Goal: Task Accomplishment & Management: Manage account settings

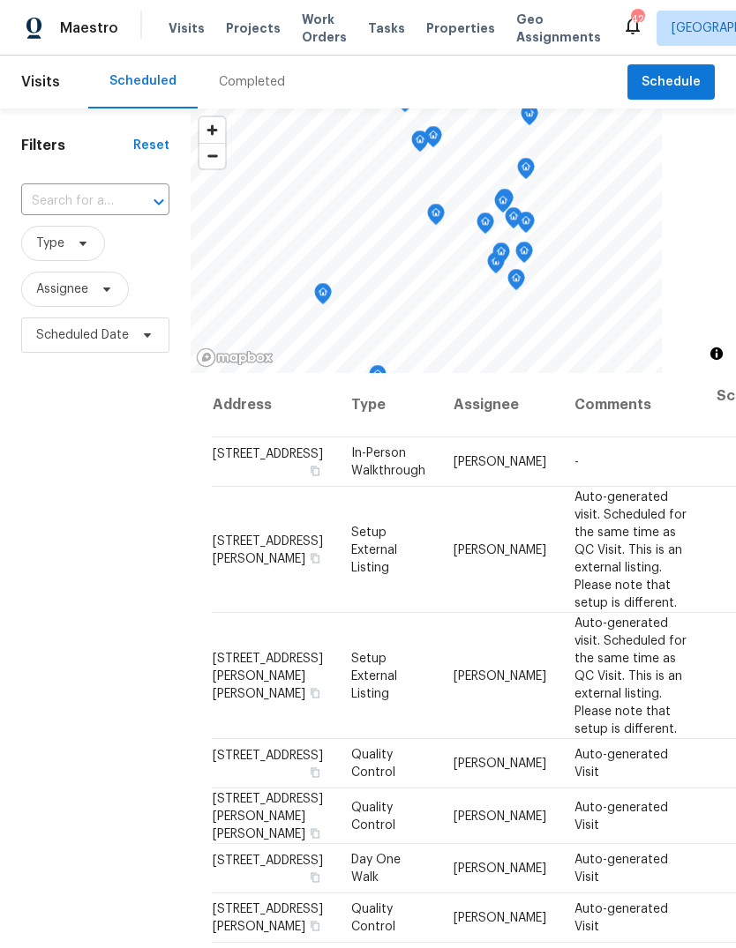
click at [56, 206] on input "text" at bounding box center [70, 201] width 99 height 27
type input "1218"
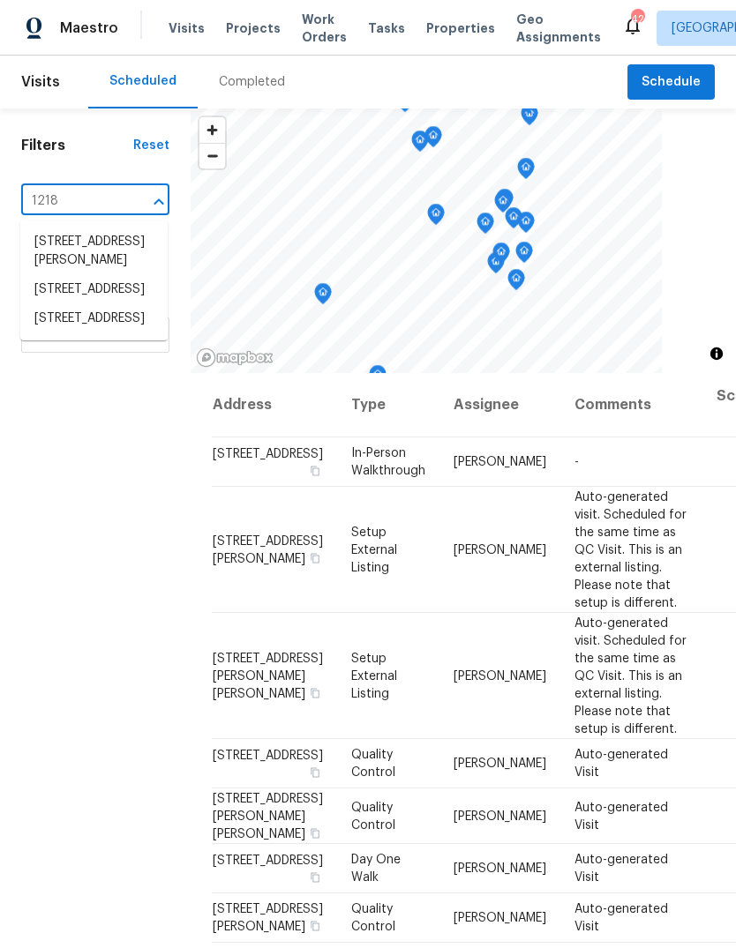
click at [70, 334] on li "1218 Golden Eagle Dr, Durham, NC 27704" at bounding box center [93, 318] width 147 height 29
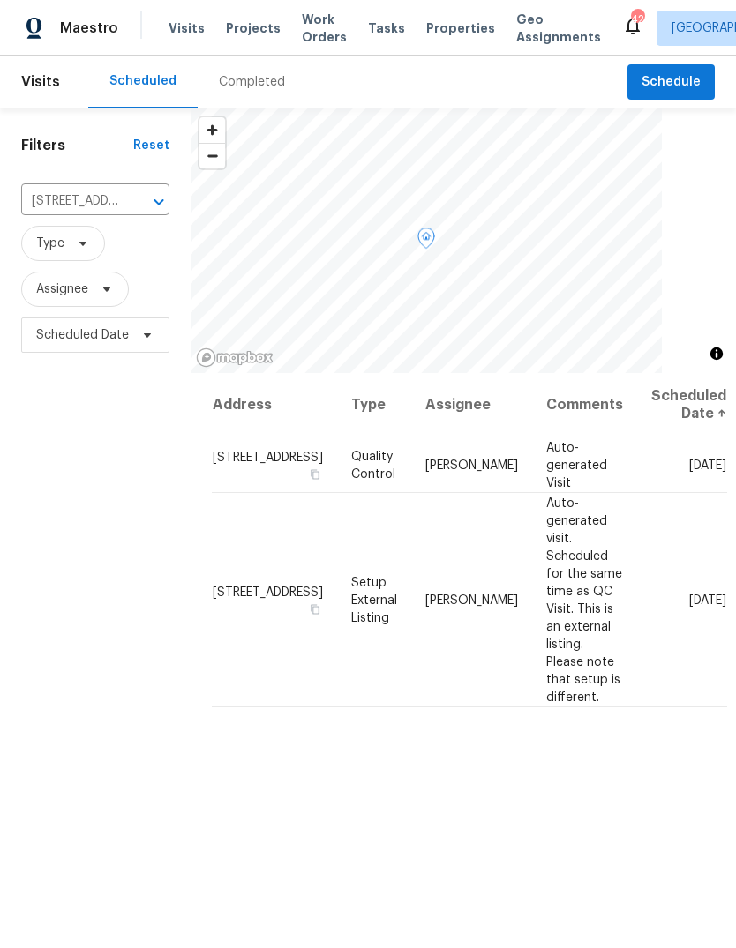
click at [0, 0] on icon at bounding box center [0, 0] width 0 height 0
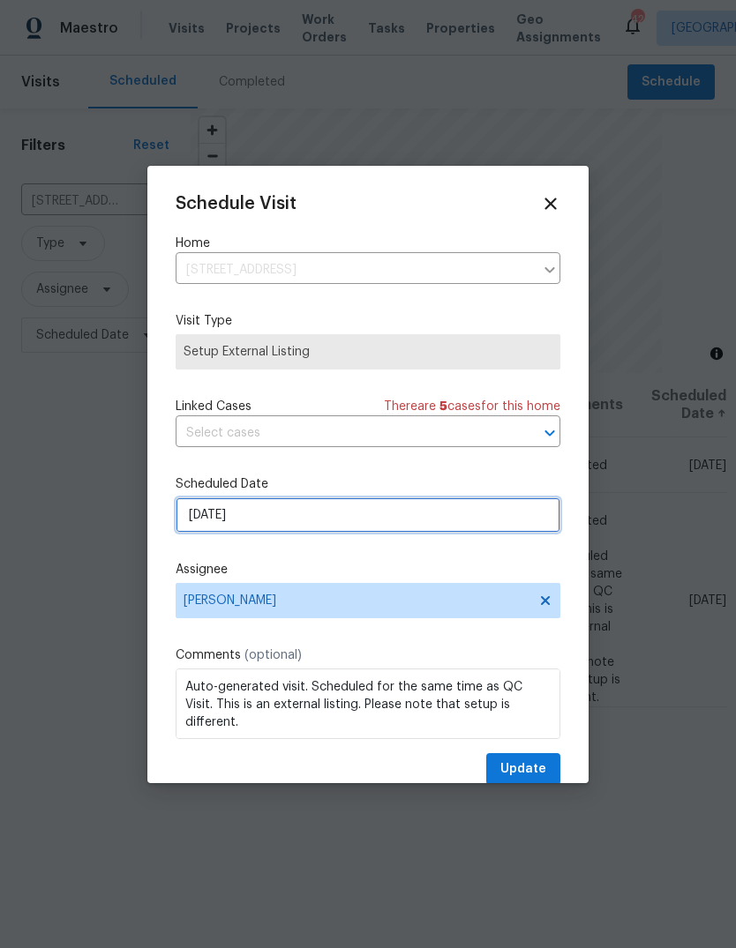
click at [345, 508] on input "10/14/2025" at bounding box center [368, 515] width 385 height 35
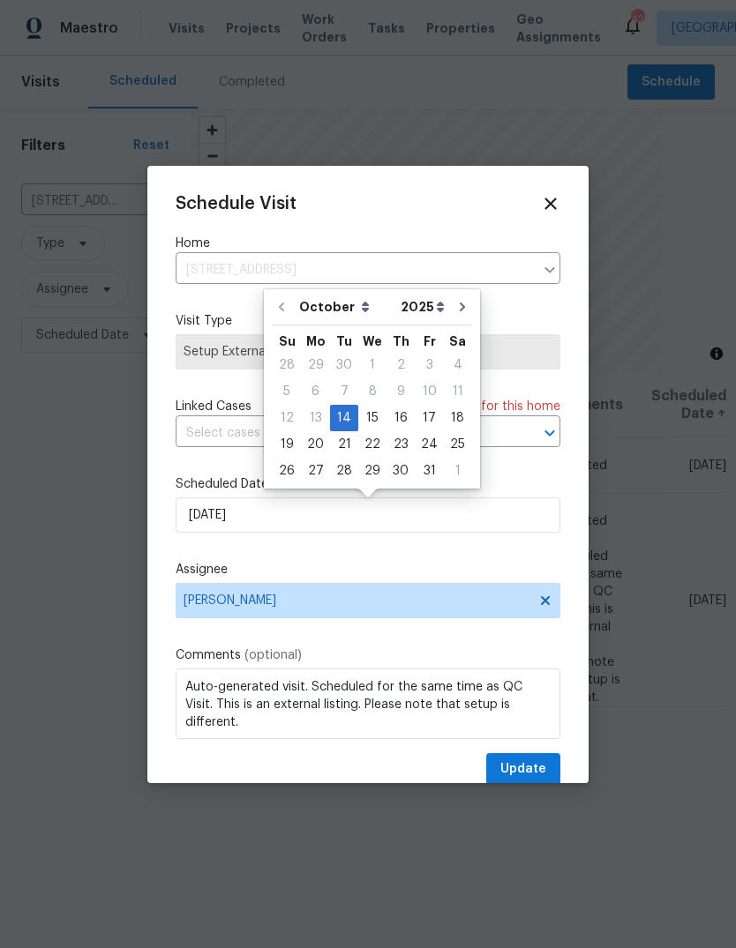
click at [432, 209] on div "Schedule Visit" at bounding box center [368, 203] width 385 height 19
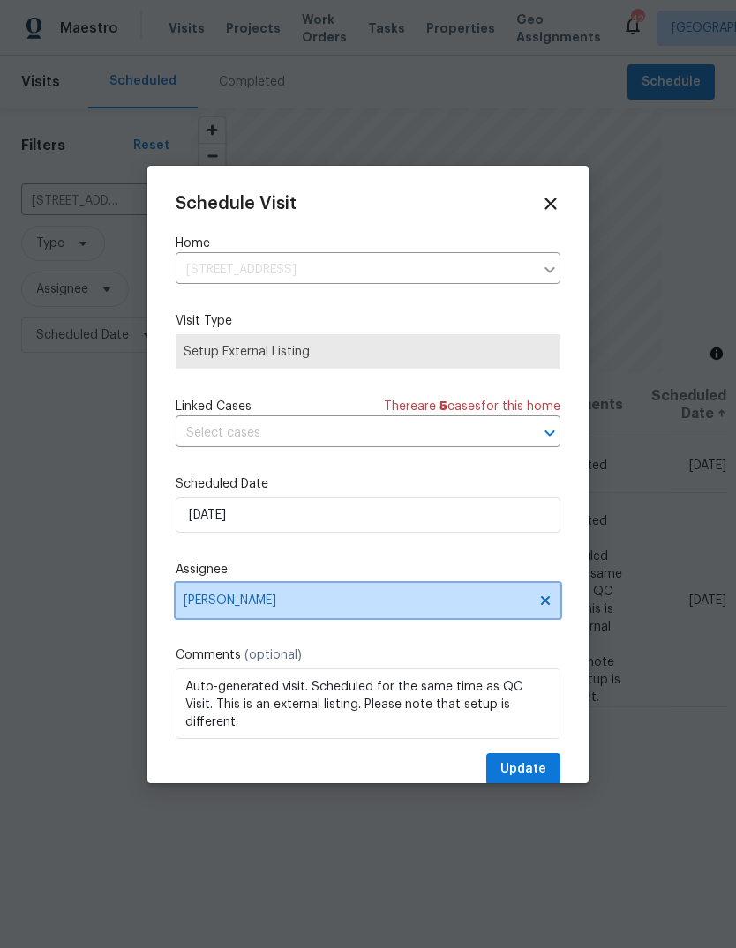
click at [415, 603] on span "Lee Privette" at bounding box center [357, 601] width 346 height 14
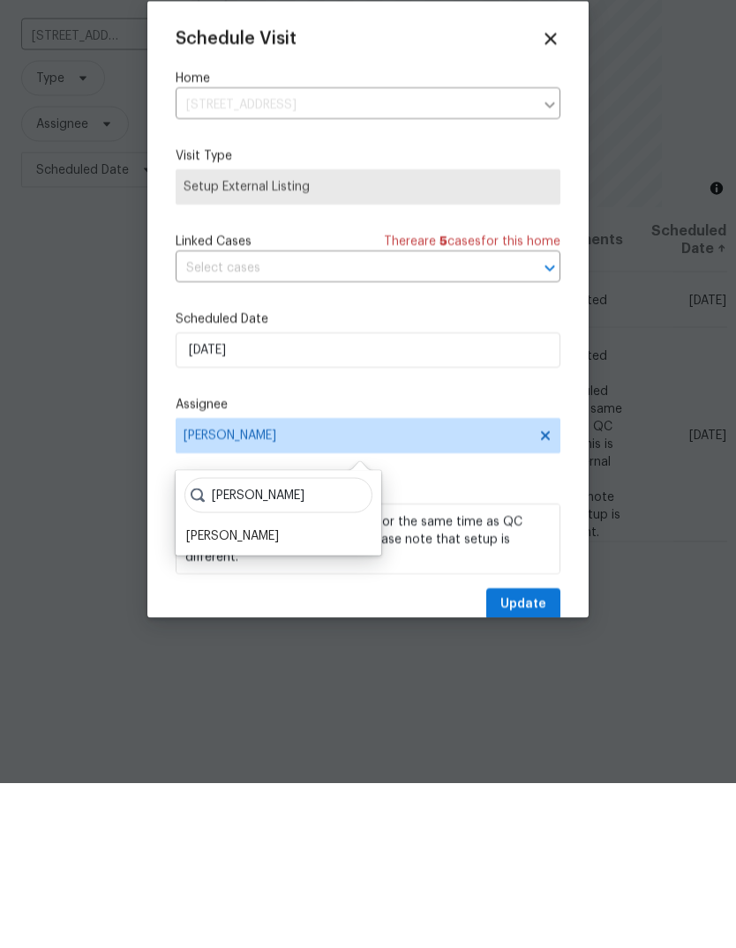
type input "Shawn"
click at [219, 693] on div "Shawn Wise" at bounding box center [232, 702] width 93 height 18
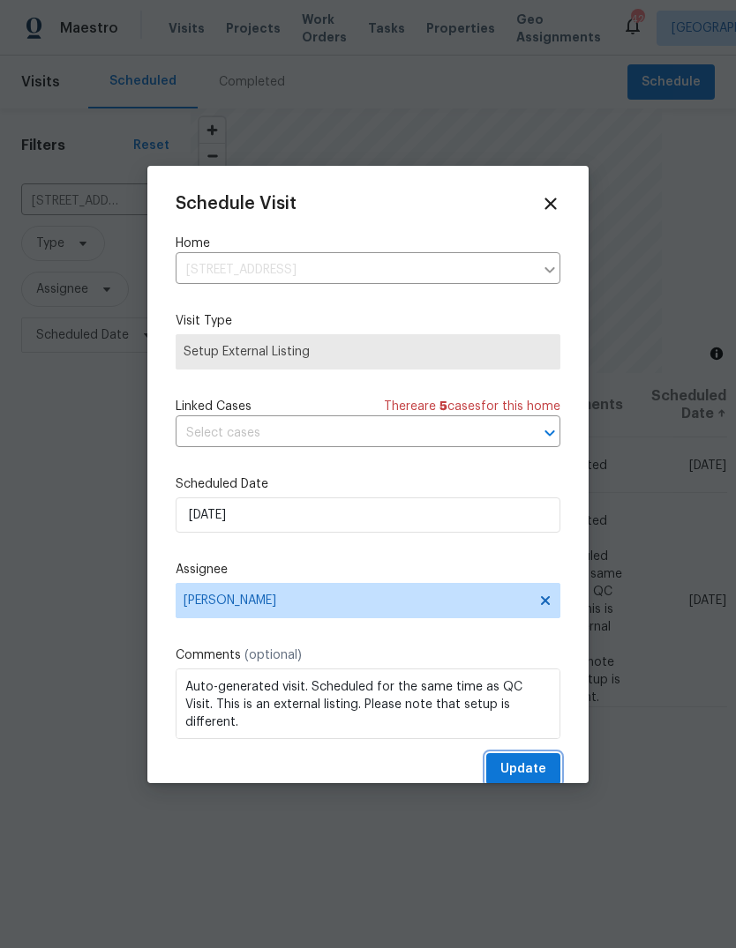
click at [533, 758] on button "Update" at bounding box center [523, 769] width 74 height 33
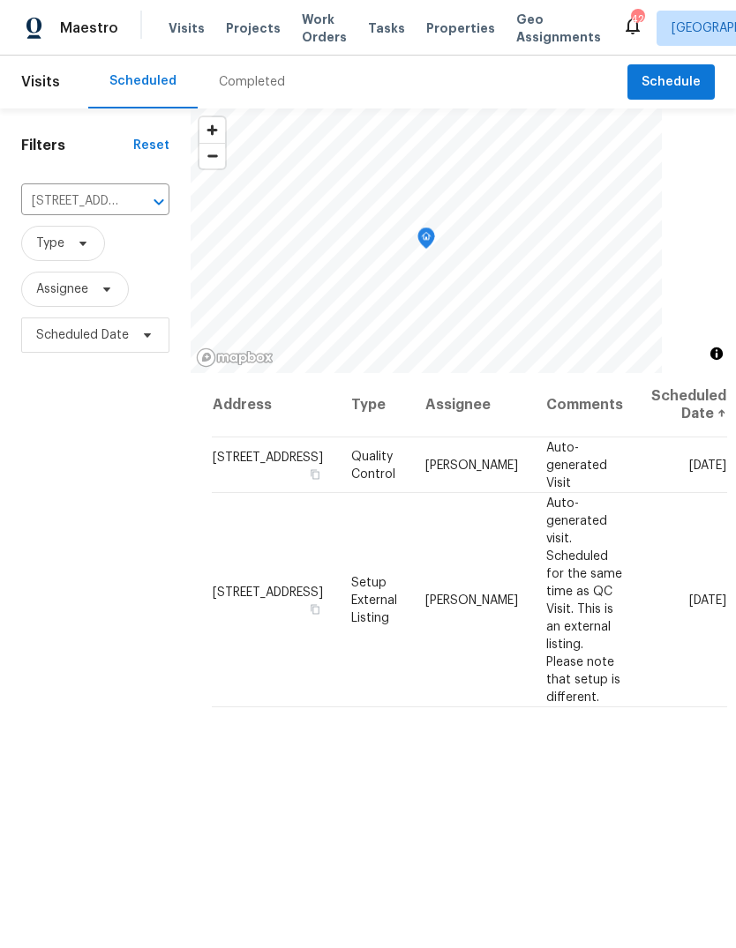
click at [134, 190] on button "Clear" at bounding box center [136, 202] width 25 height 25
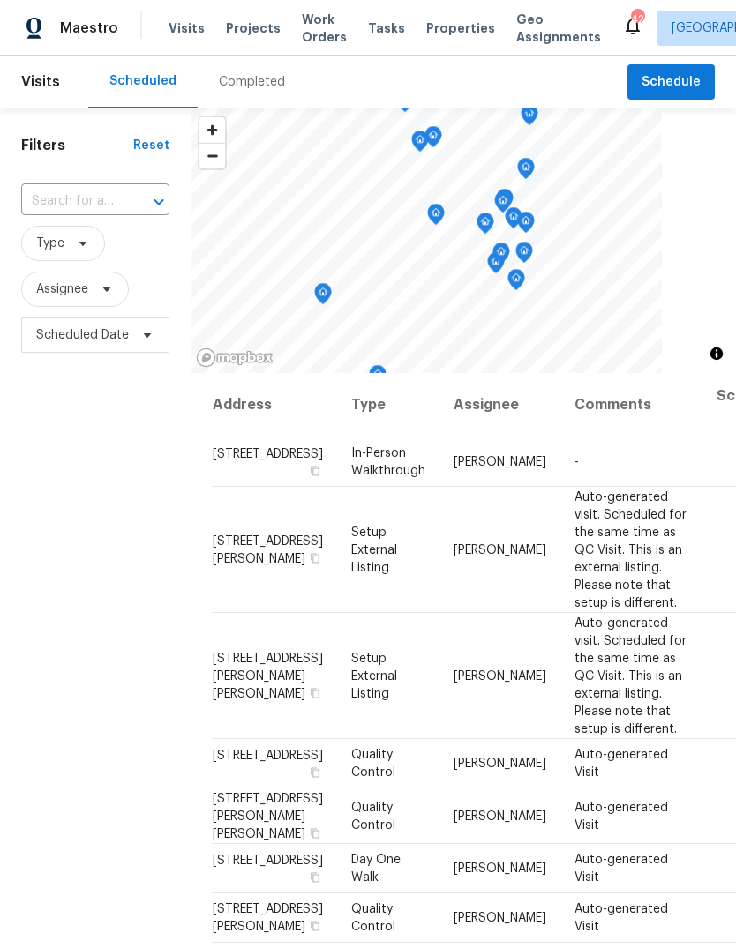
click at [78, 194] on input "text" at bounding box center [70, 201] width 99 height 27
type input "2120"
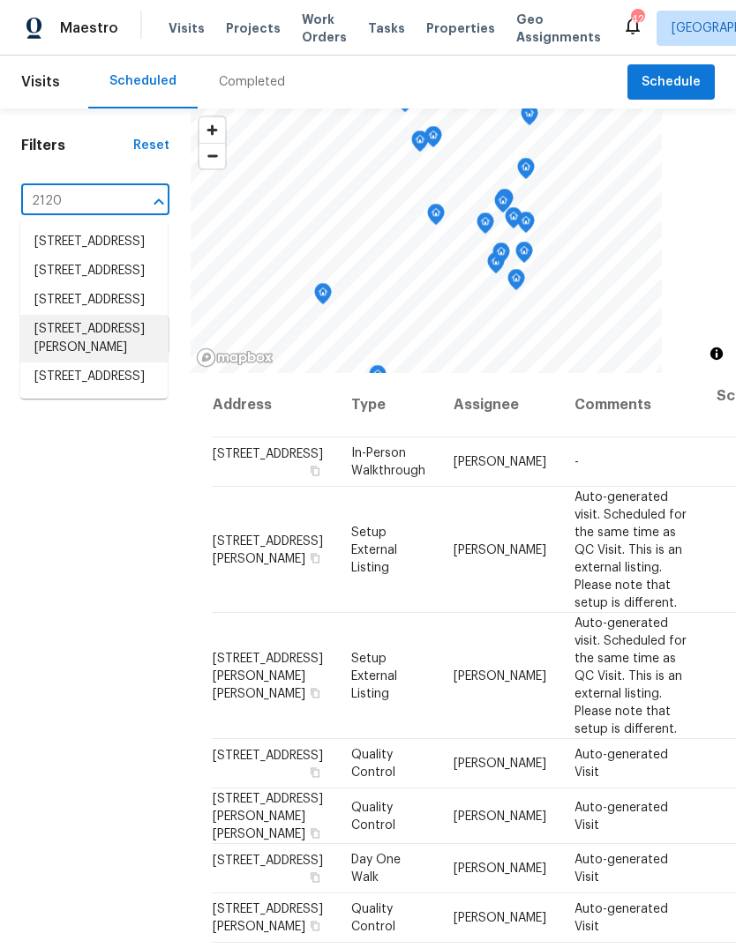
click at [127, 363] on li "2120 Patterson Rd, Durham, NC 27704" at bounding box center [93, 339] width 147 height 48
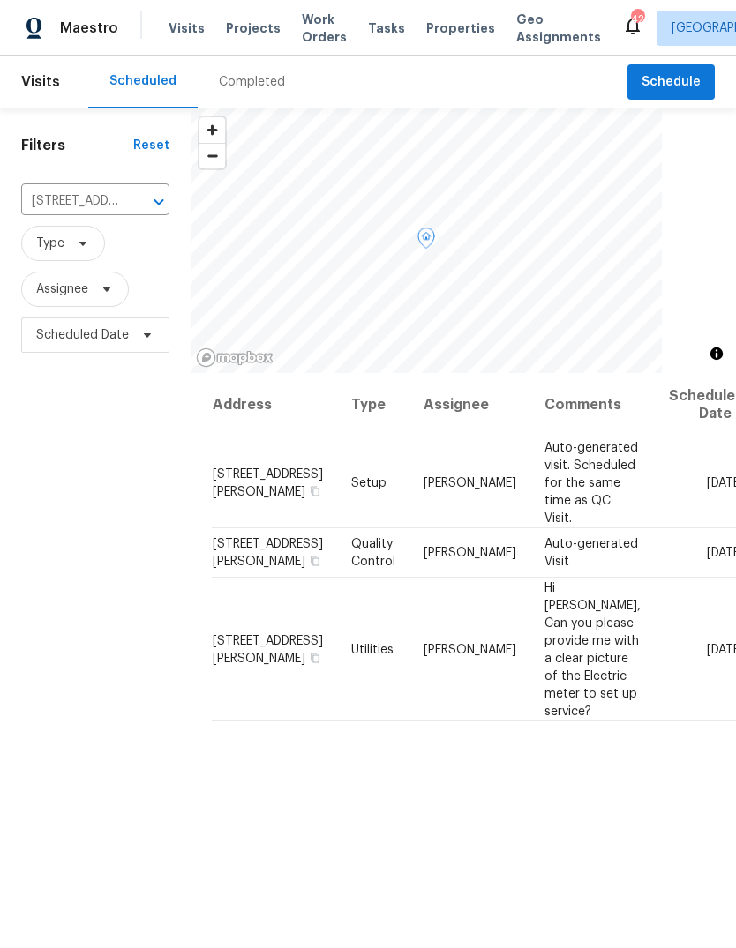
click at [0, 0] on icon at bounding box center [0, 0] width 0 height 0
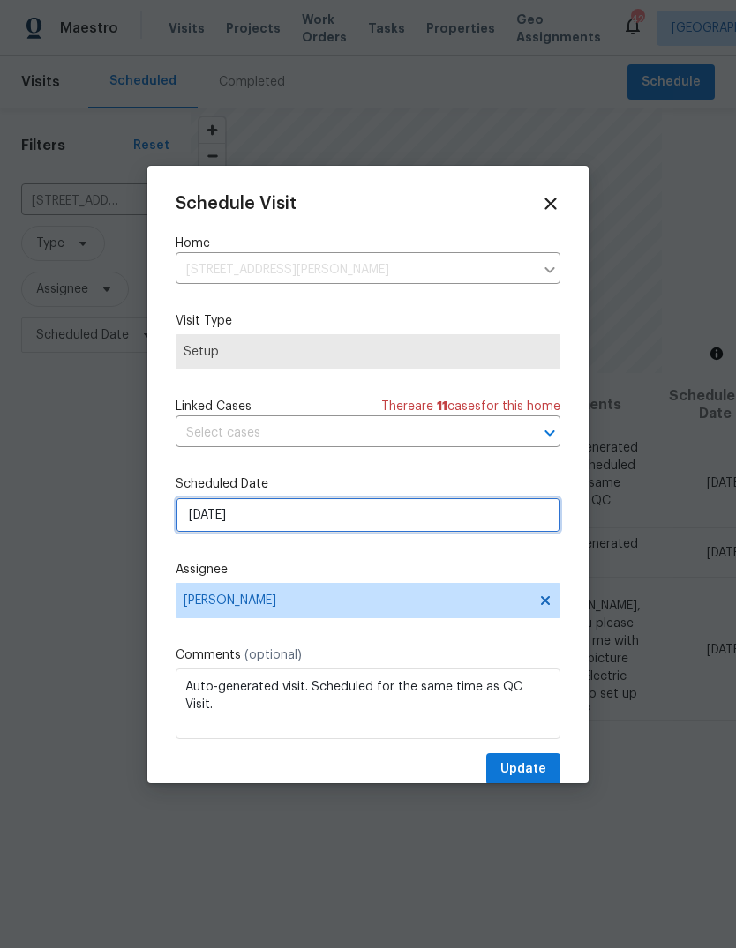
click at [327, 528] on input "10/14/2025" at bounding box center [368, 515] width 385 height 35
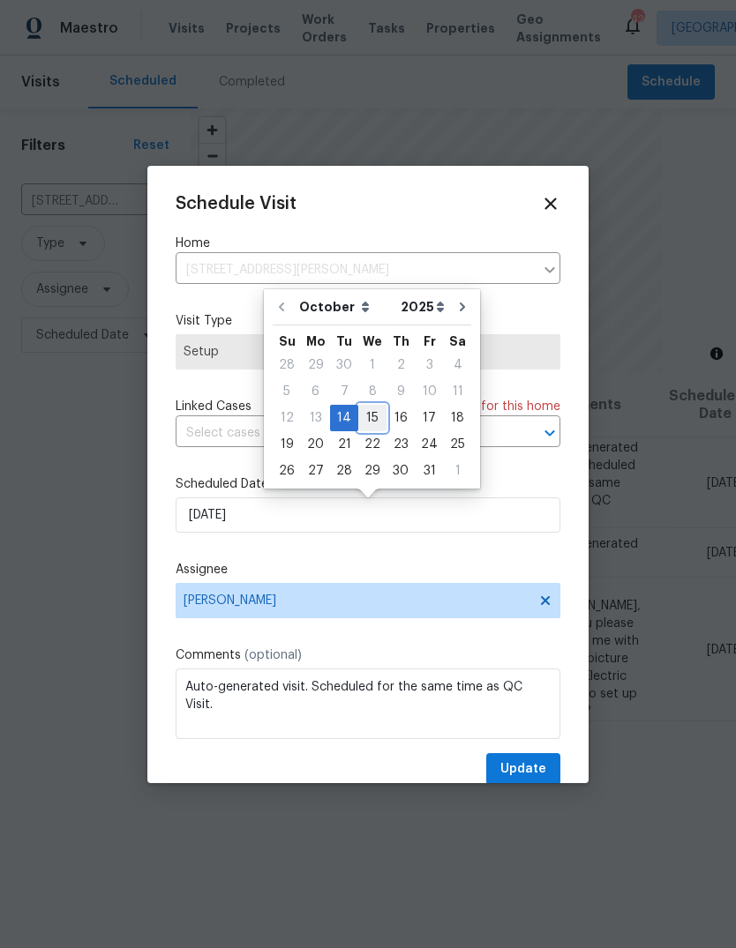
click at [376, 421] on div "15" at bounding box center [372, 418] width 28 height 25
type input "10/15/2025"
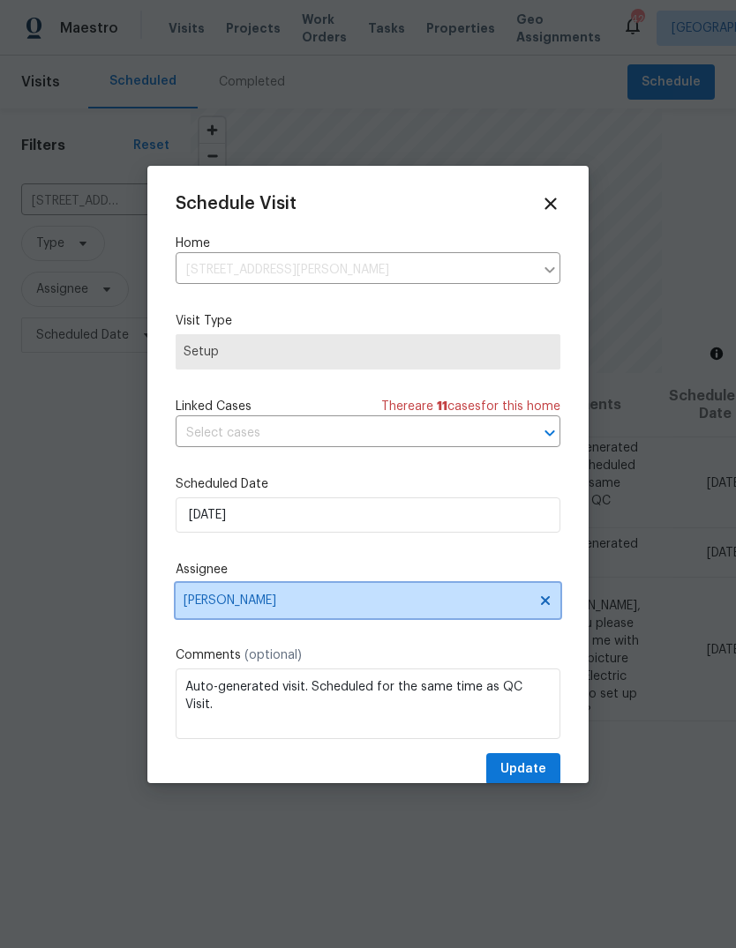
click at [422, 595] on span "Lee Privette" at bounding box center [368, 600] width 385 height 35
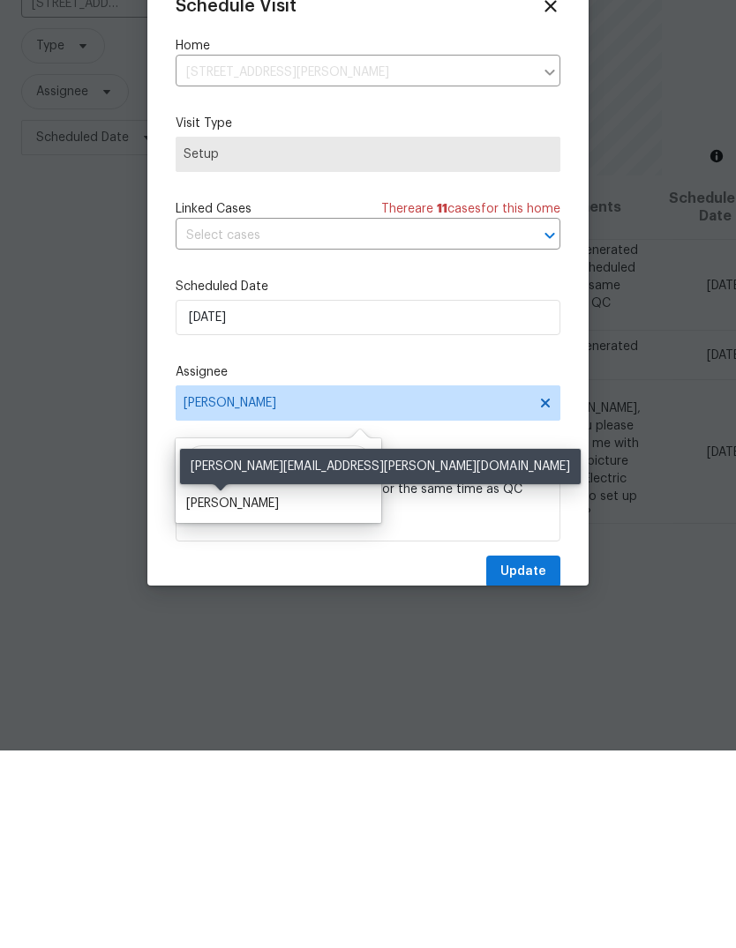
type input "Shawn"
click at [224, 693] on div "Shawn Wise" at bounding box center [232, 702] width 93 height 18
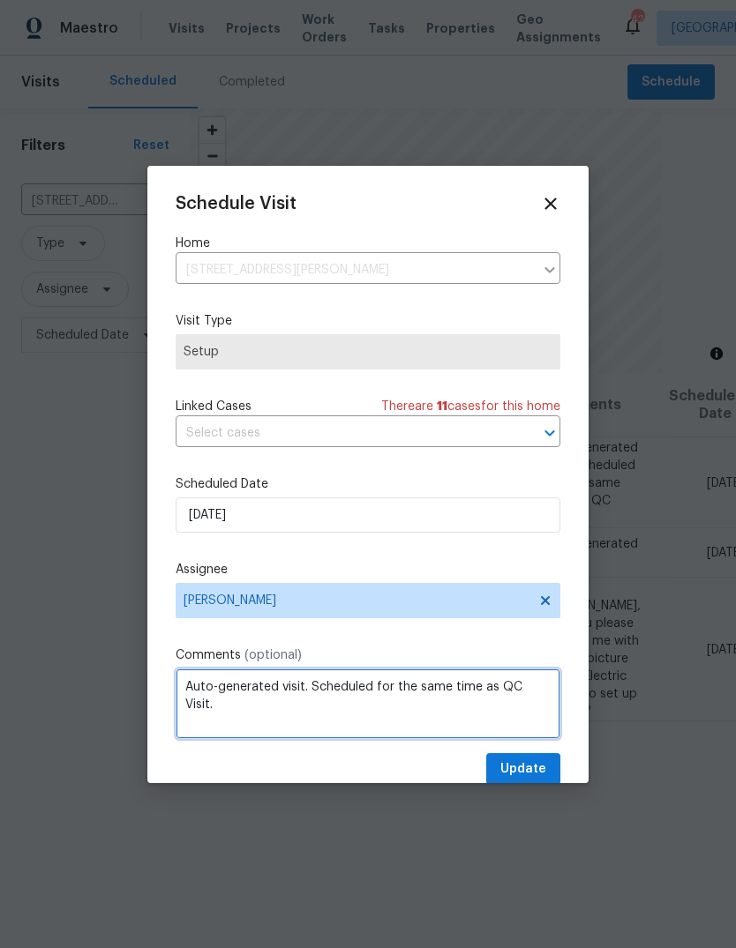
click at [539, 688] on textarea "Auto-generated visit. Scheduled for the same time as QC Visit." at bounding box center [368, 704] width 385 height 71
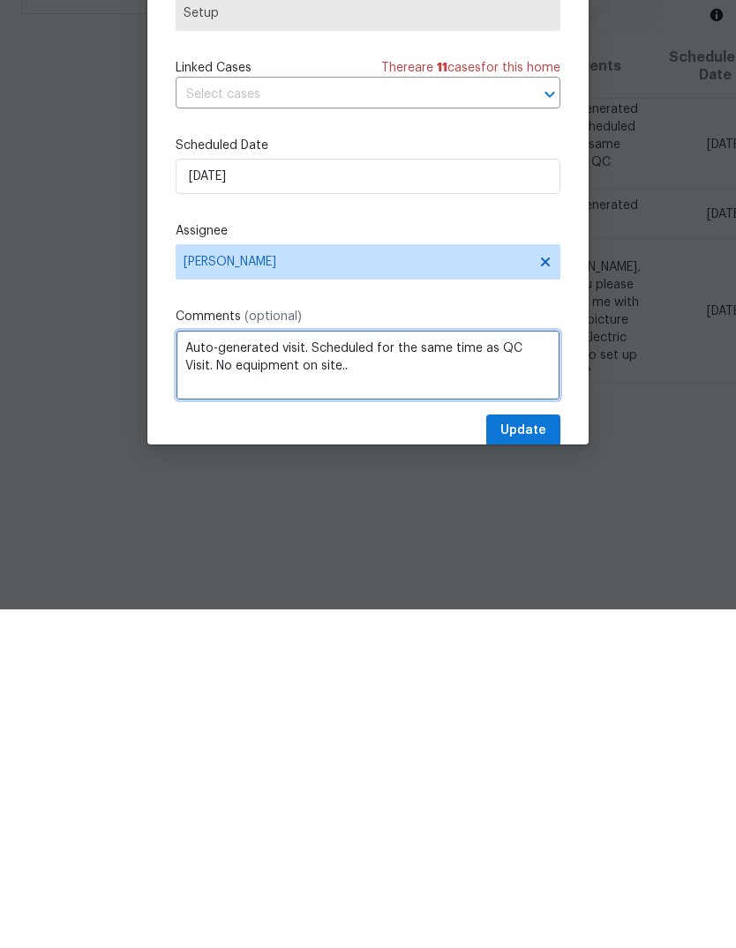
type textarea "Auto-generated visit. Scheduled for the same time as QC Visit. No equipment on …"
click at [531, 759] on span "Update" at bounding box center [523, 770] width 46 height 22
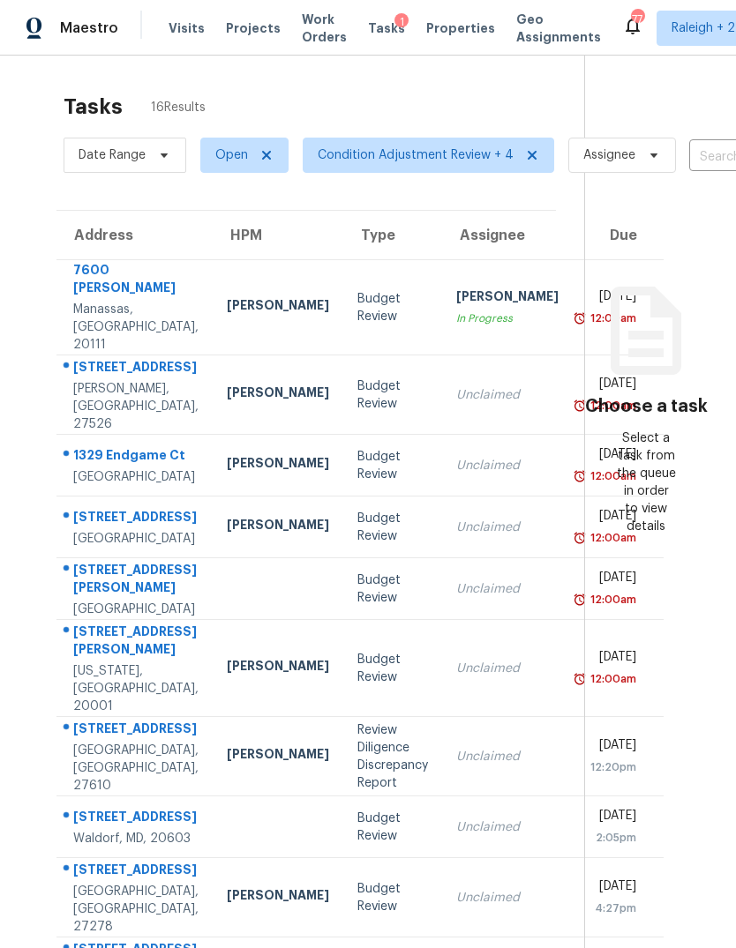
click at [444, 389] on td "Unclaimed" at bounding box center [507, 395] width 131 height 79
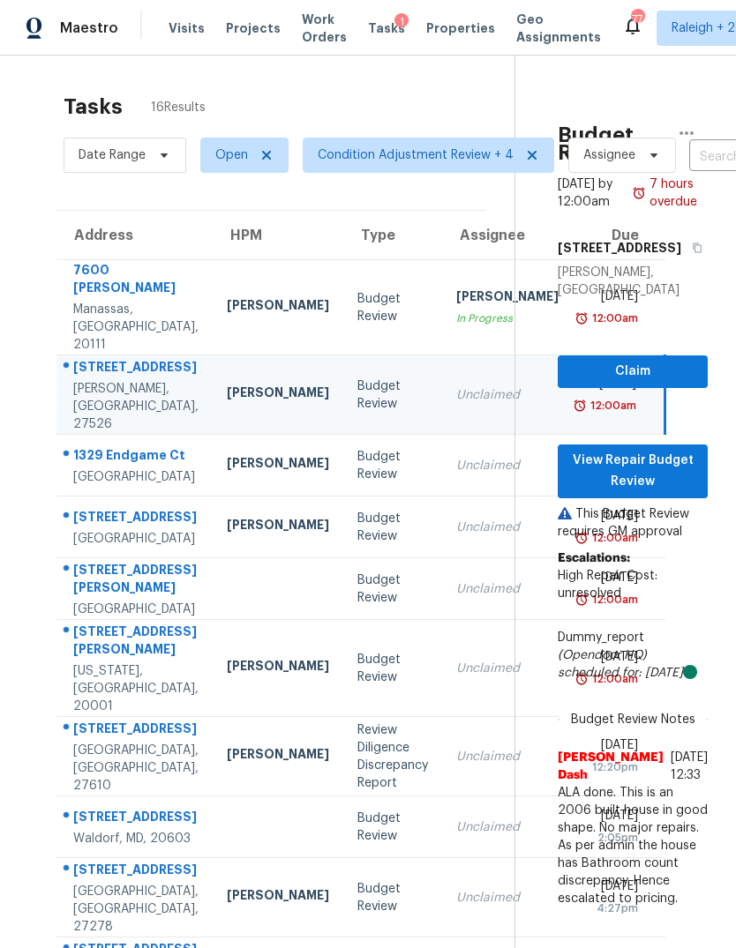
click at [442, 493] on td "Unclaimed" at bounding box center [507, 466] width 131 height 62
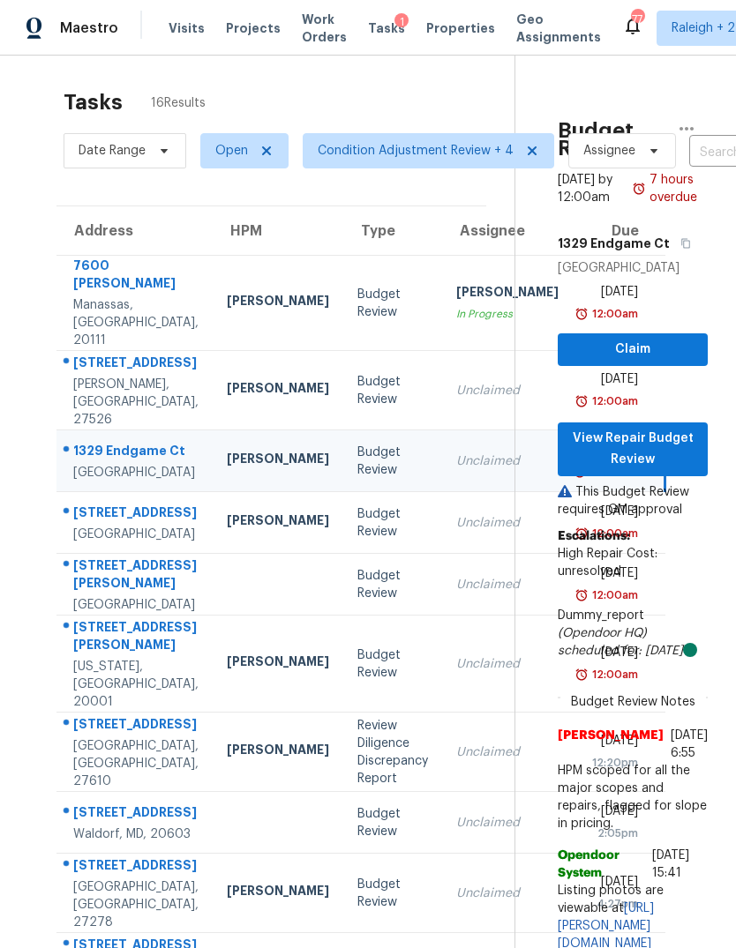
scroll to position [5, 0]
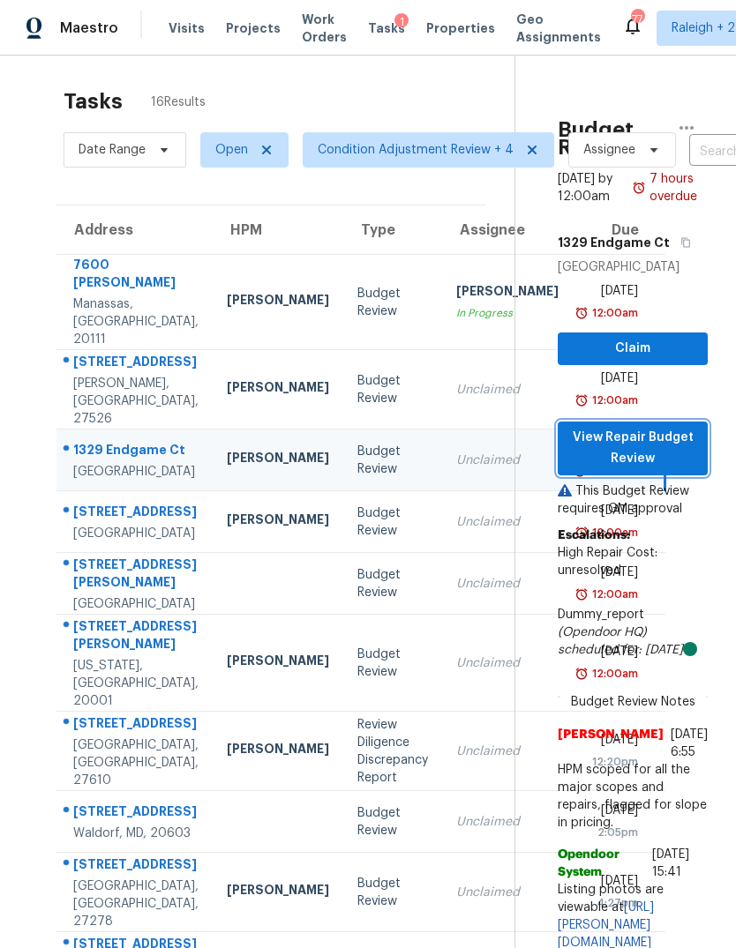
click at [659, 438] on span "View Repair Budget Review" at bounding box center [633, 448] width 122 height 43
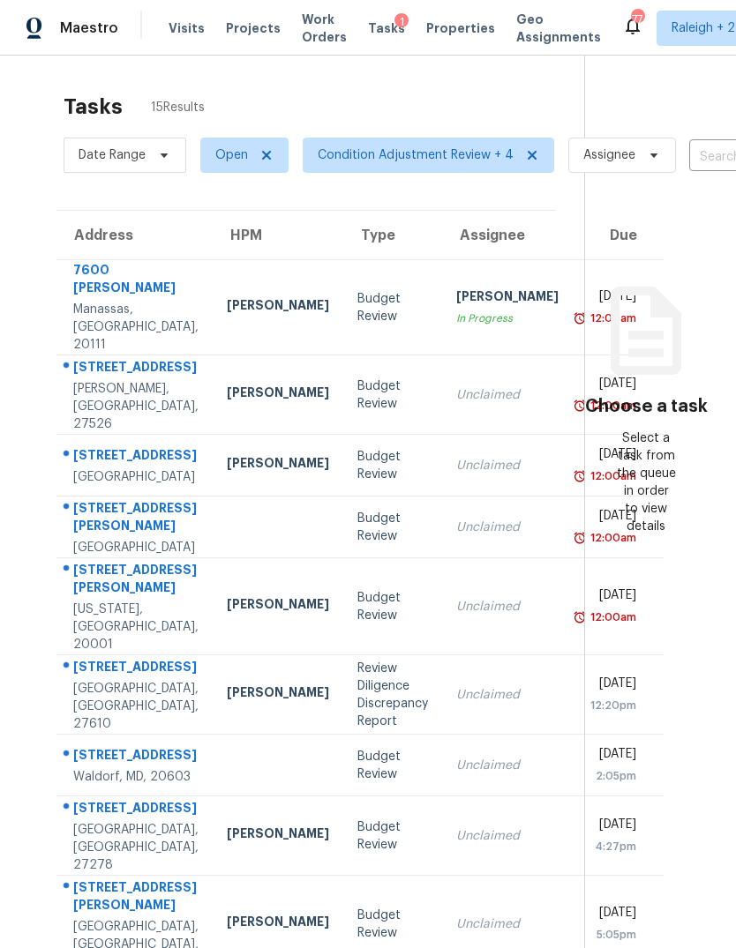
click at [213, 490] on td "[PERSON_NAME]" at bounding box center [278, 466] width 131 height 62
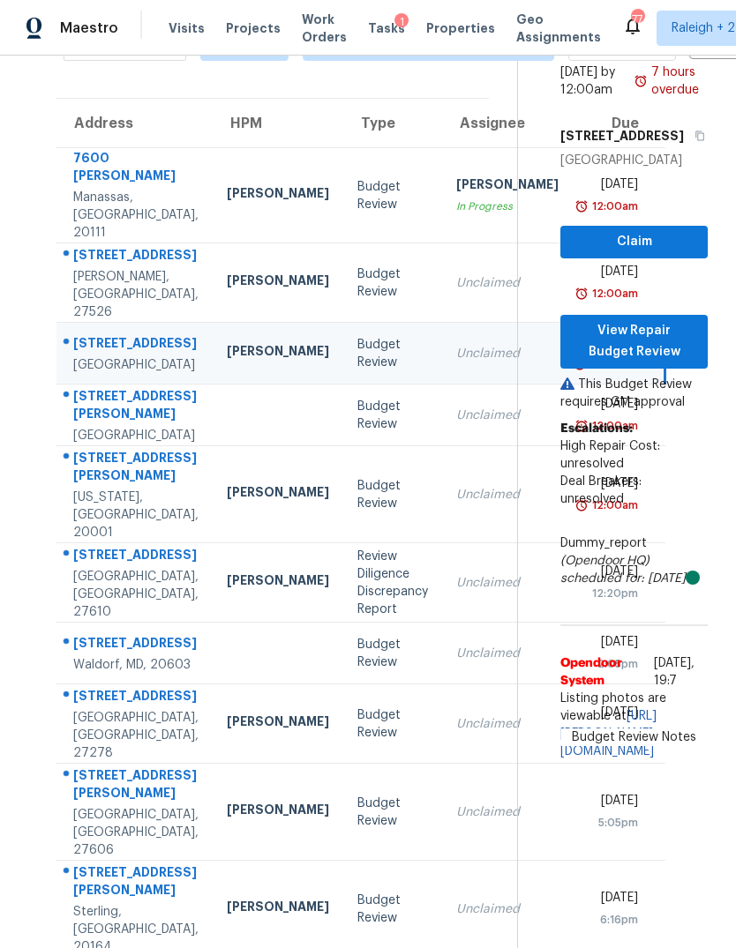
scroll to position [115, 0]
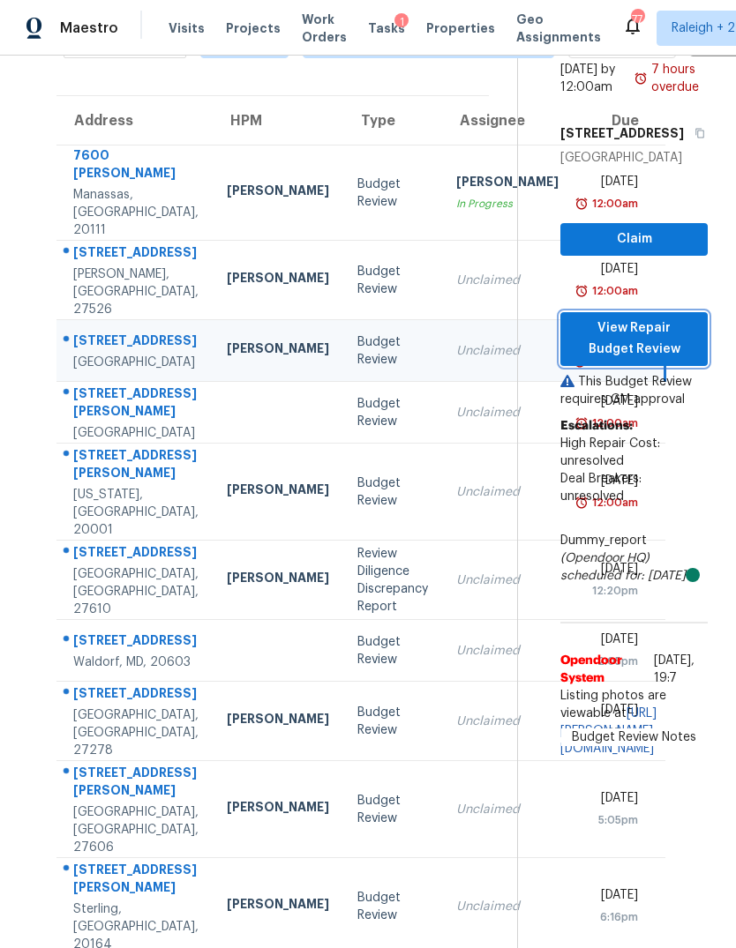
click at [658, 356] on span "View Repair Budget Review" at bounding box center [633, 339] width 119 height 43
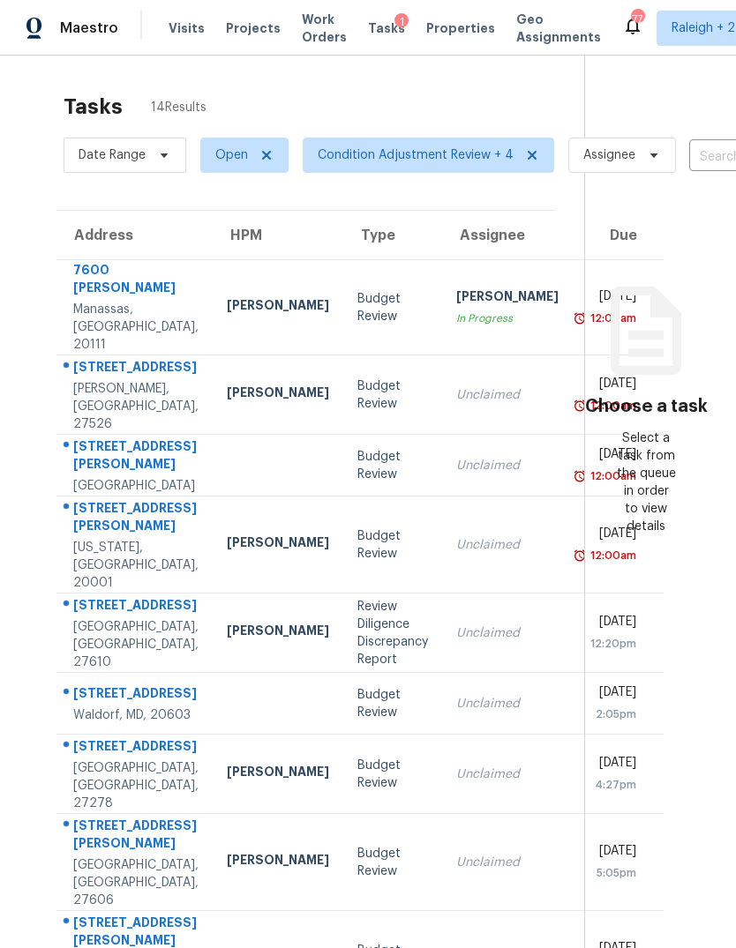
click at [213, 497] on td at bounding box center [278, 466] width 131 height 62
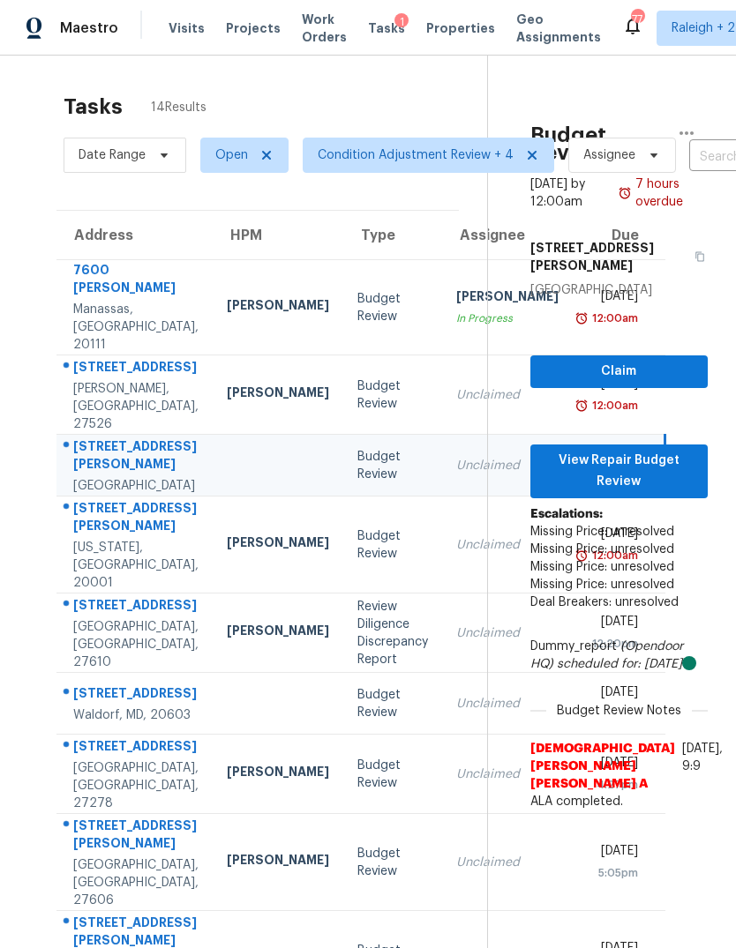
click at [227, 556] on div "[PERSON_NAME]" at bounding box center [278, 545] width 102 height 22
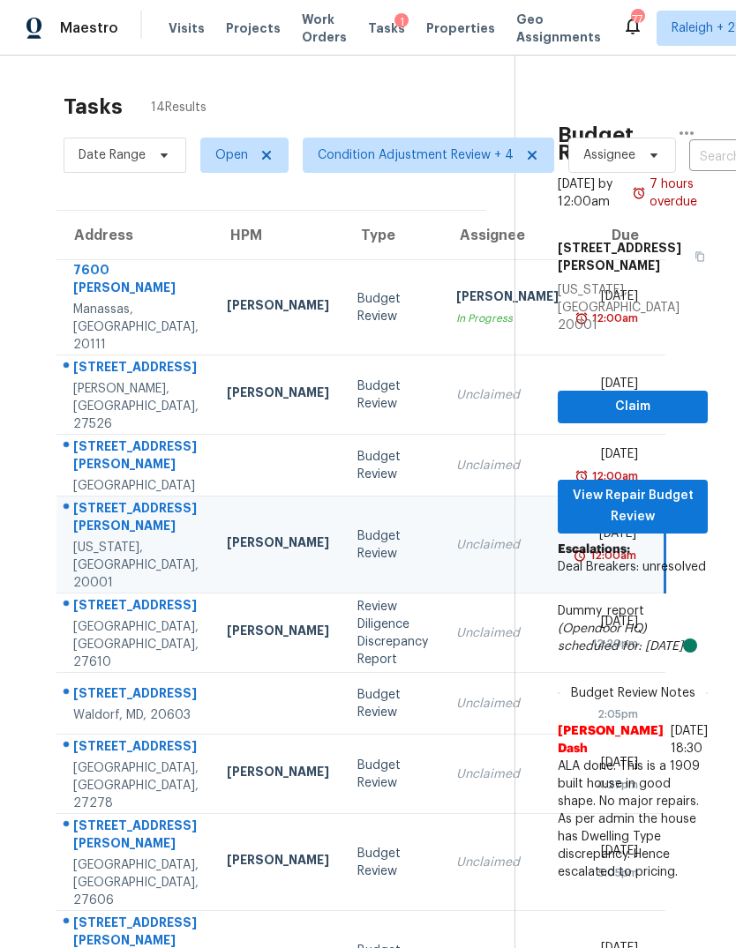
click at [213, 654] on td "[PERSON_NAME]" at bounding box center [278, 633] width 131 height 79
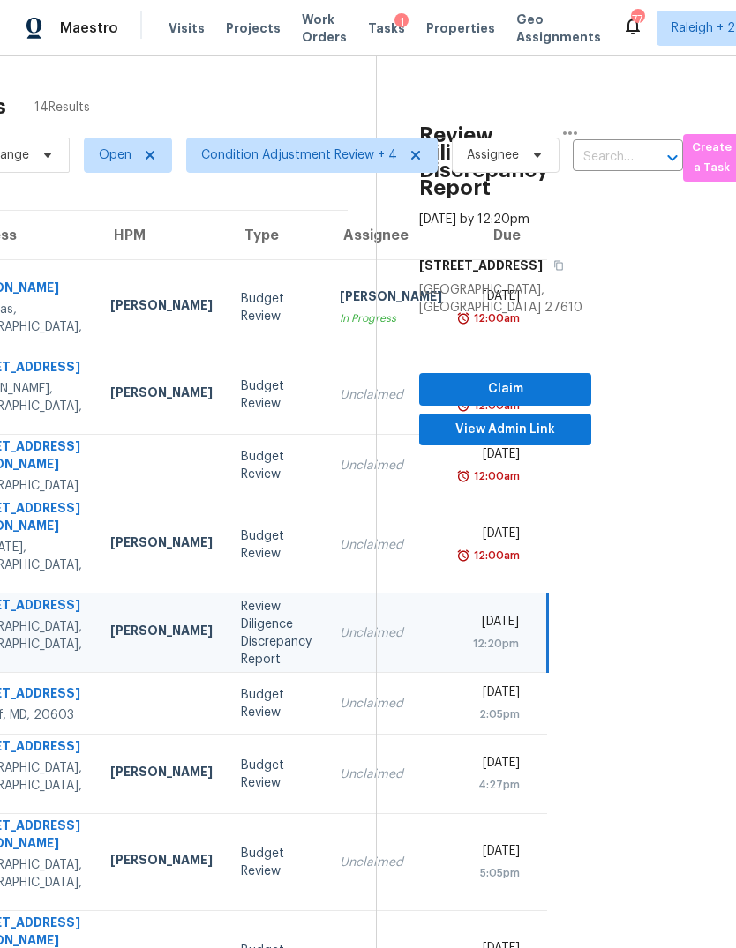
scroll to position [0, 116]
click at [569, 126] on icon "button" at bounding box center [570, 133] width 21 height 21
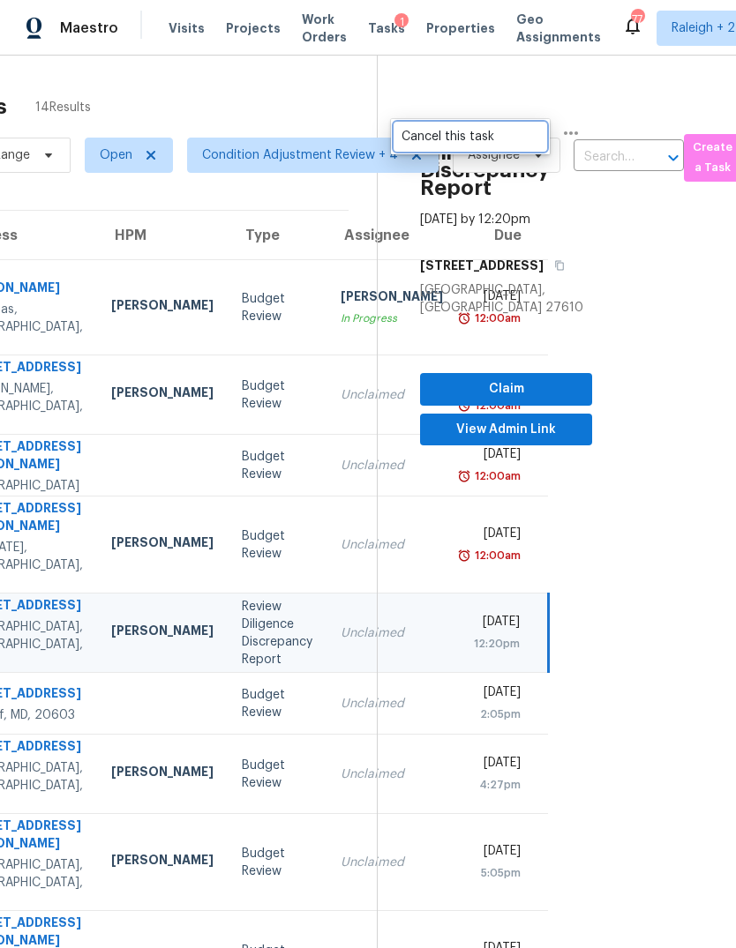
click at [479, 134] on div "Cancel this task" at bounding box center [470, 137] width 138 height 18
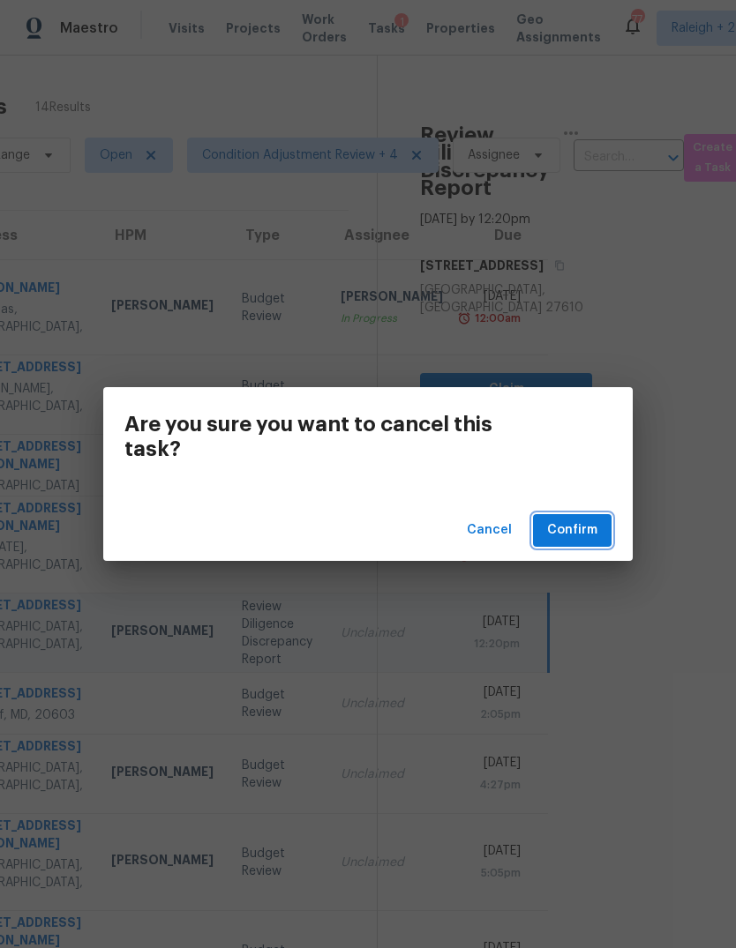
click at [586, 526] on span "Confirm" at bounding box center [572, 531] width 50 height 22
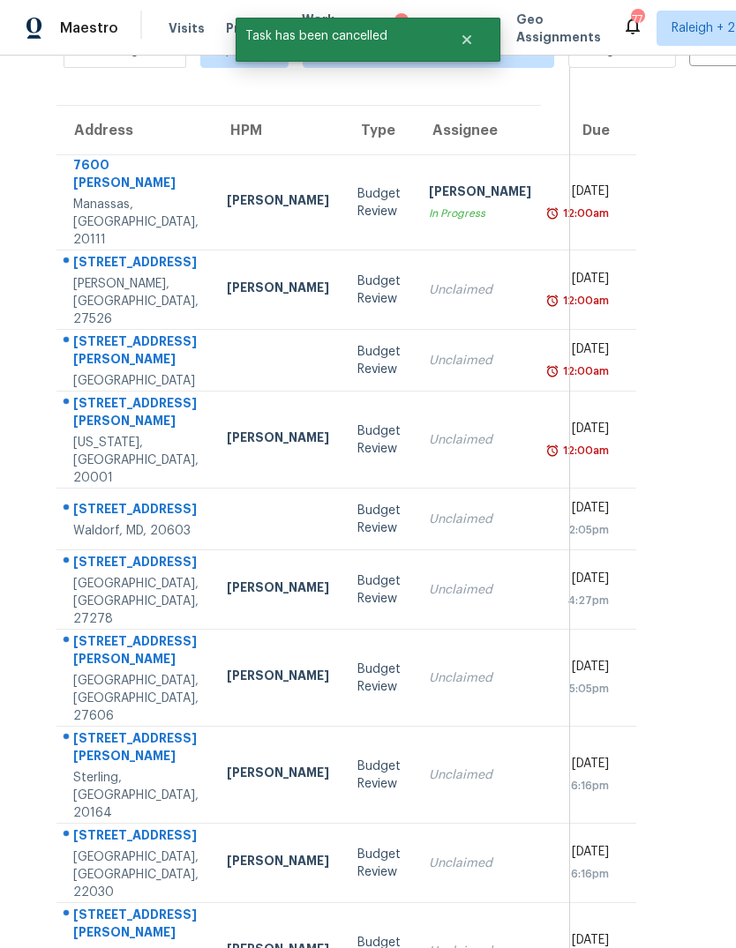
scroll to position [104, 0]
click at [415, 517] on td "Unclaimed" at bounding box center [480, 521] width 131 height 62
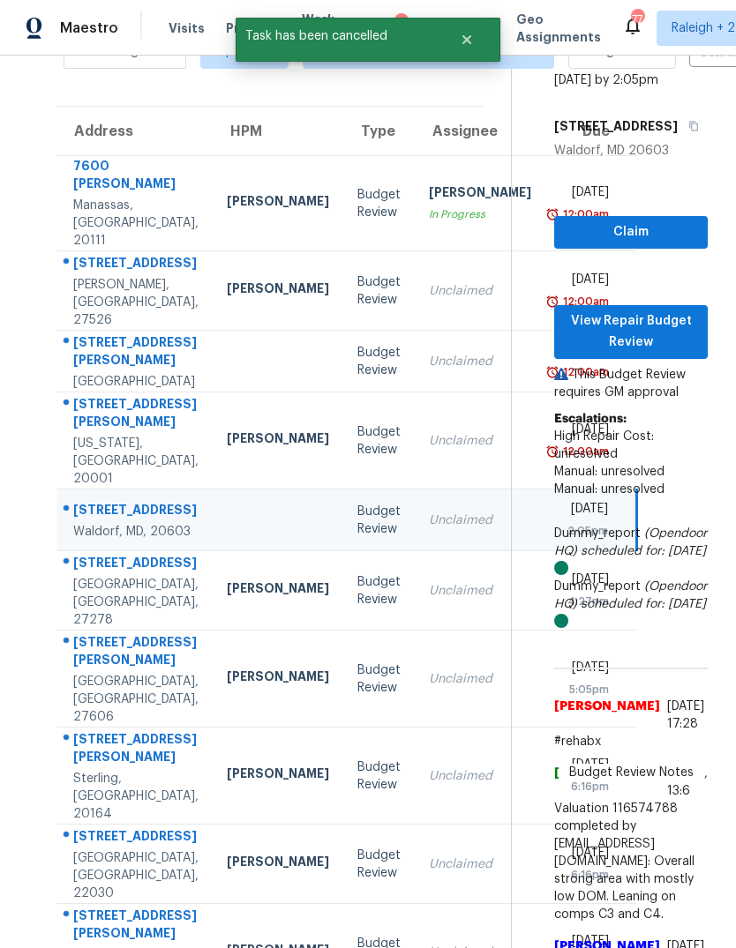
click at [429, 600] on div "Unclaimed" at bounding box center [480, 591] width 102 height 18
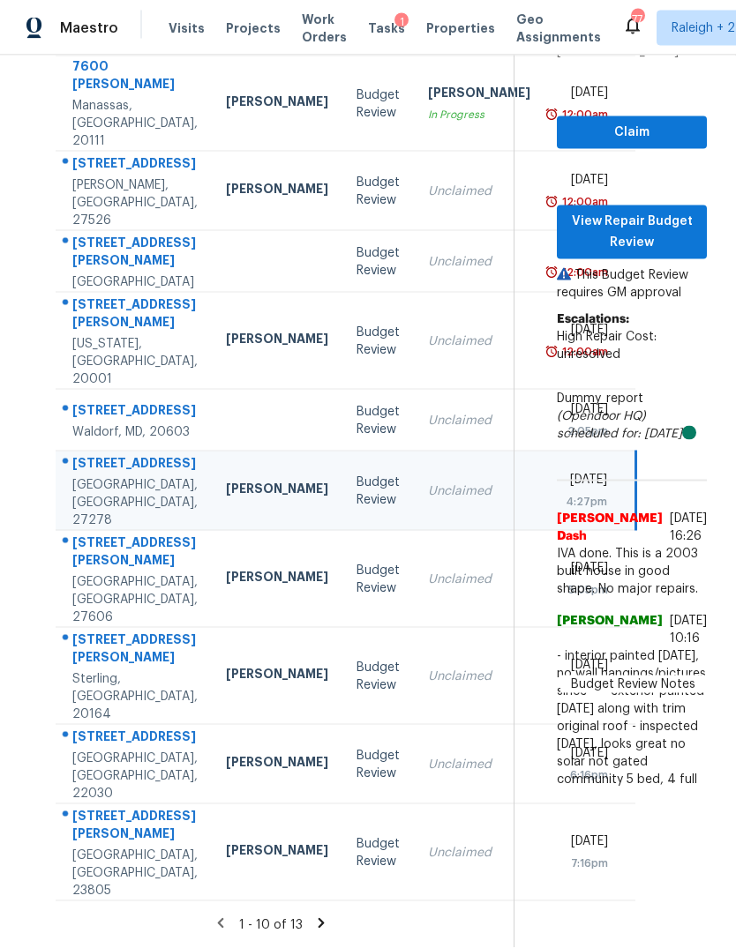
scroll to position [11, 0]
click at [680, 217] on span "View Repair Budget Review" at bounding box center [632, 232] width 122 height 43
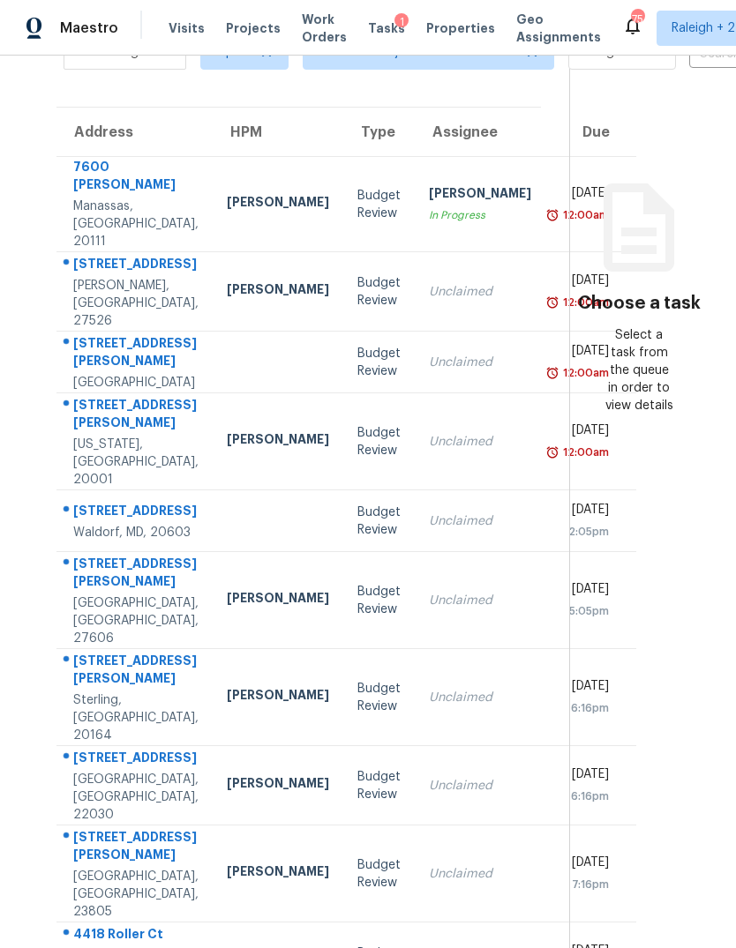
scroll to position [102, 0]
click at [429, 611] on div "Unclaimed" at bounding box center [480, 602] width 102 height 18
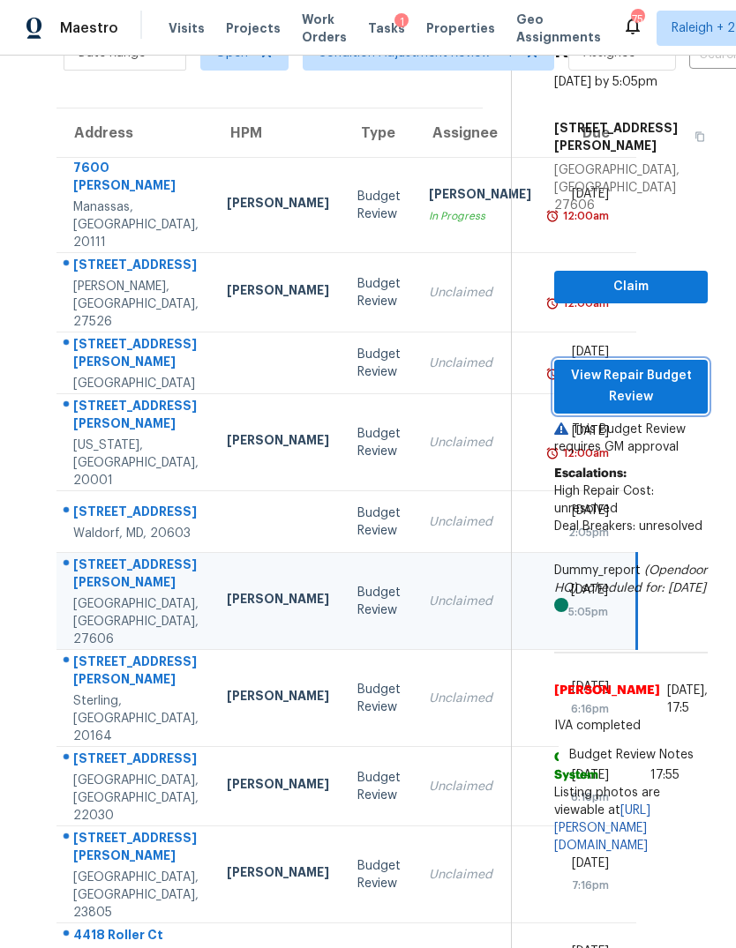
click at [671, 365] on span "View Repair Budget Review" at bounding box center [630, 386] width 125 height 43
